Goal: Information Seeking & Learning: Learn about a topic

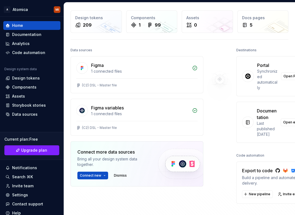
scroll to position [11, 3]
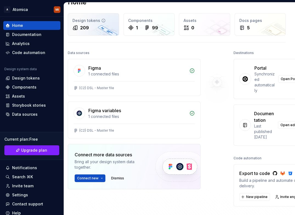
click at [88, 25] on div "209" at bounding box center [84, 27] width 9 height 7
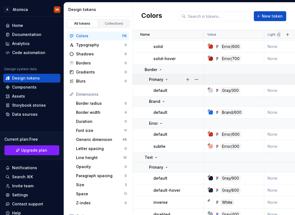
scroll to position [1048, 0]
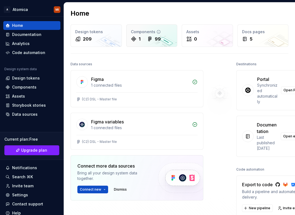
click at [150, 38] on icon at bounding box center [149, 39] width 3 height 4
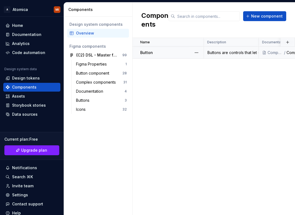
click at [154, 49] on td "Button" at bounding box center [168, 53] width 71 height 12
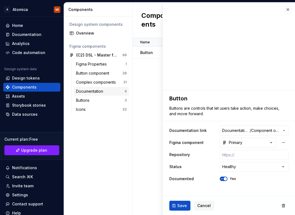
click at [97, 89] on div "Documentation" at bounding box center [90, 91] width 29 height 5
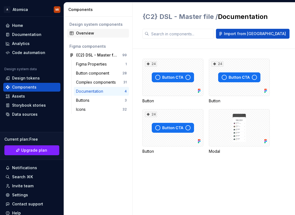
click at [86, 33] on div "Overview" at bounding box center [101, 32] width 51 height 5
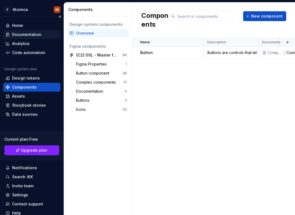
click at [25, 35] on div "Documentation" at bounding box center [26, 34] width 29 height 5
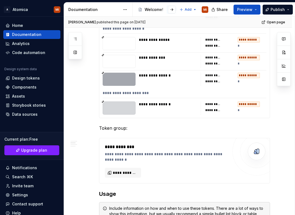
scroll to position [2473, 0]
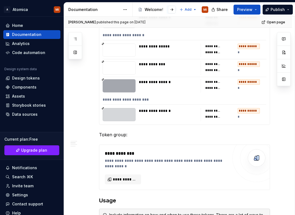
type textarea "*"
